Goal: Information Seeking & Learning: Compare options

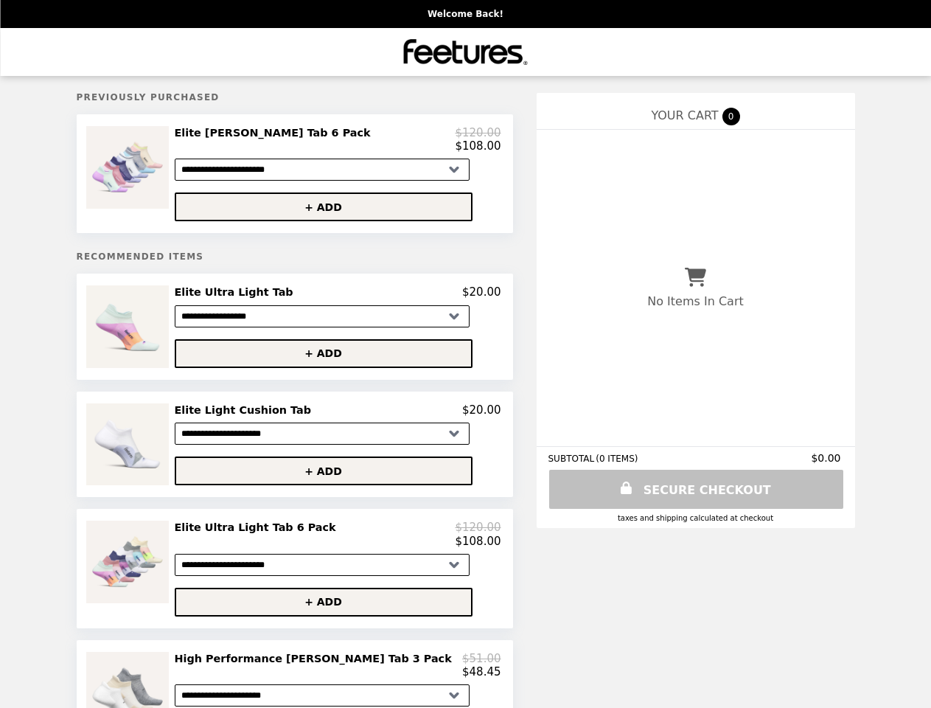
click at [169, 176] on img at bounding box center [129, 167] width 86 height 83
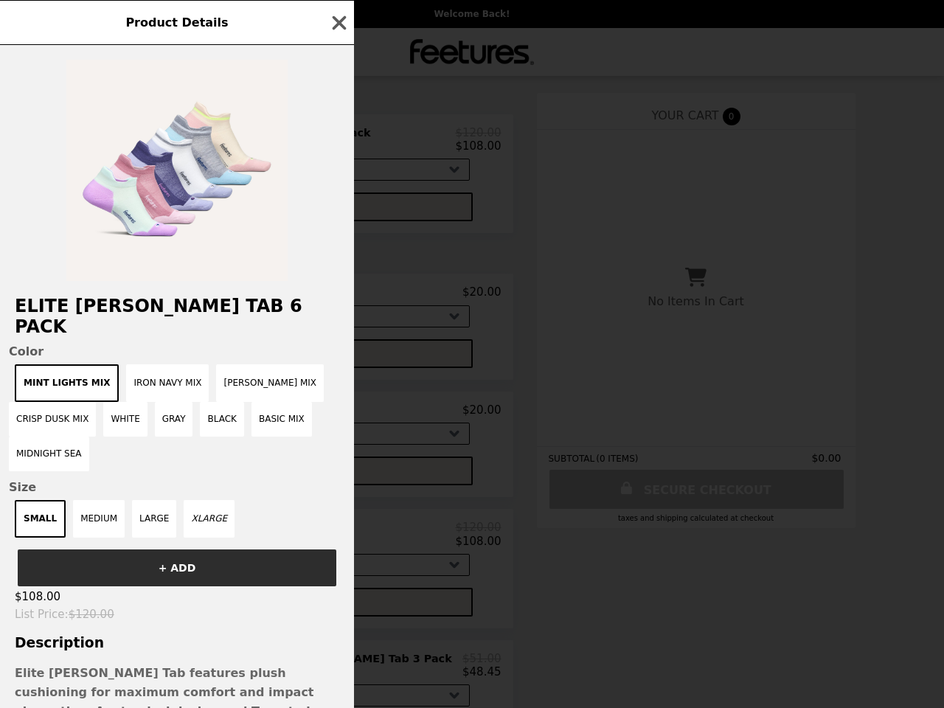
click at [337, 211] on div "Product Details Elite Max Cushion Tab 6 Pack Color Mint Lights Mix Iron Navy Mi…" at bounding box center [472, 354] width 944 height 708
click at [169, 344] on span "Color" at bounding box center [177, 351] width 336 height 14
click at [337, 299] on h2 "Elite [PERSON_NAME] Tab 6 Pack" at bounding box center [177, 316] width 354 height 41
click at [337, 360] on div "Product Details Elite Max Cushion Tab 6 Pack Color Mint Lights Mix Iron Navy Mi…" at bounding box center [472, 354] width 944 height 708
click at [169, 451] on img at bounding box center [129, 444] width 86 height 82
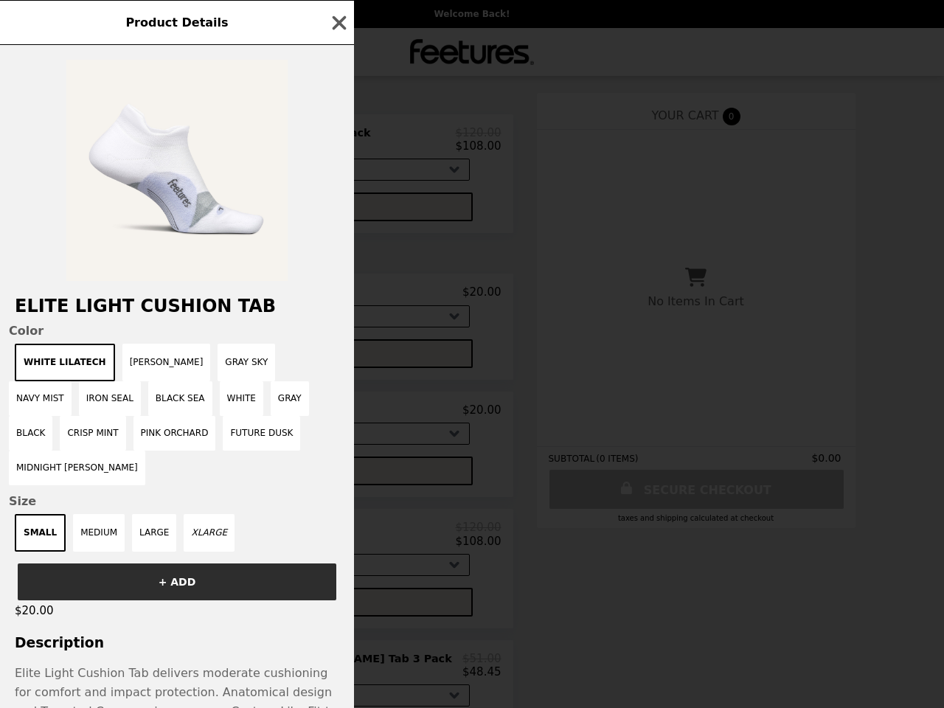
click at [337, 417] on div "Product Details Elite Light Cushion Tab Color White Lilatech [PERSON_NAME] Melo…" at bounding box center [472, 354] width 944 height 708
click at [337, 494] on span "Size" at bounding box center [177, 501] width 336 height 14
click at [169, 577] on div "Product Details Elite Light Cushion Tab Color White Lilatech [PERSON_NAME] Melo…" at bounding box center [472, 354] width 944 height 708
